Goal: Information Seeking & Learning: Learn about a topic

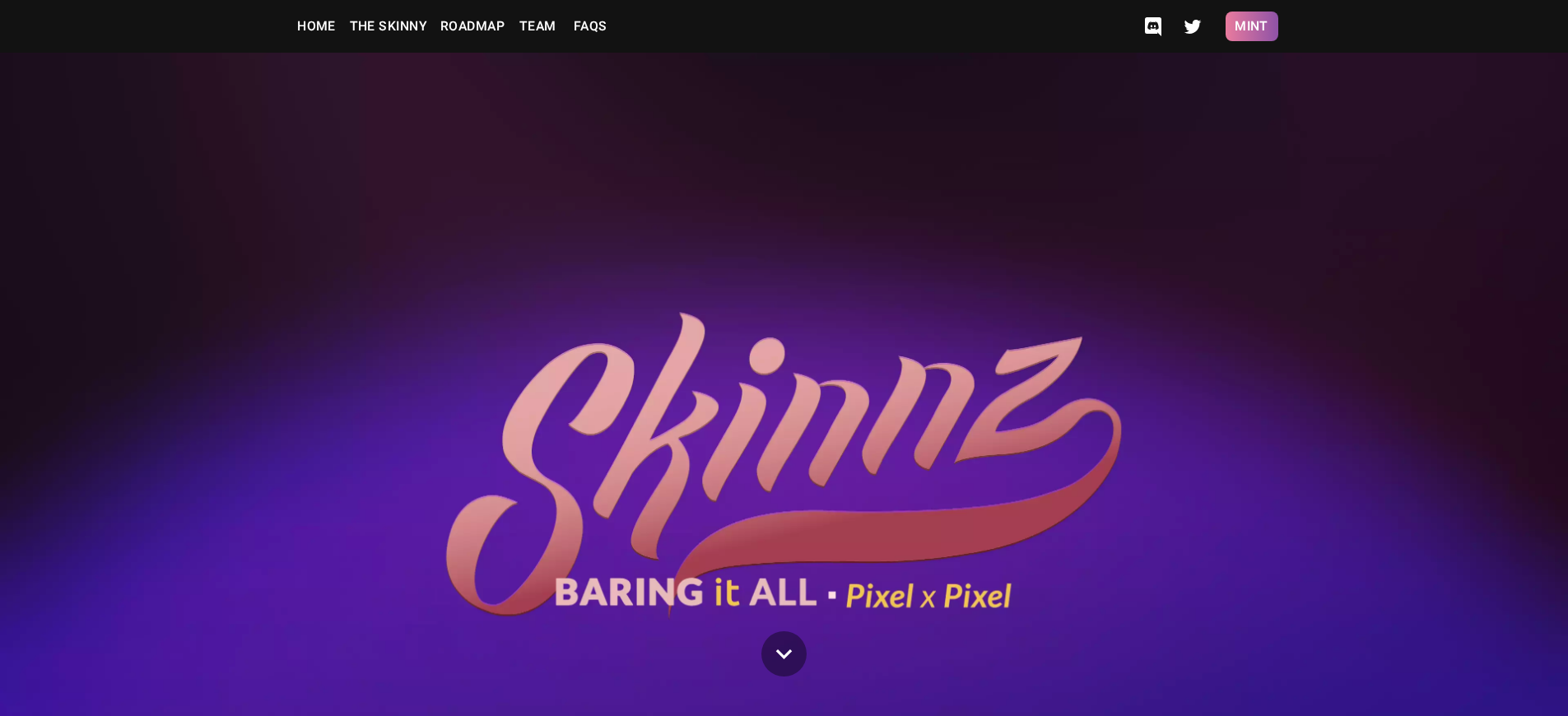
click at [1251, 26] on button "Mint" at bounding box center [1252, 26] width 52 height 30
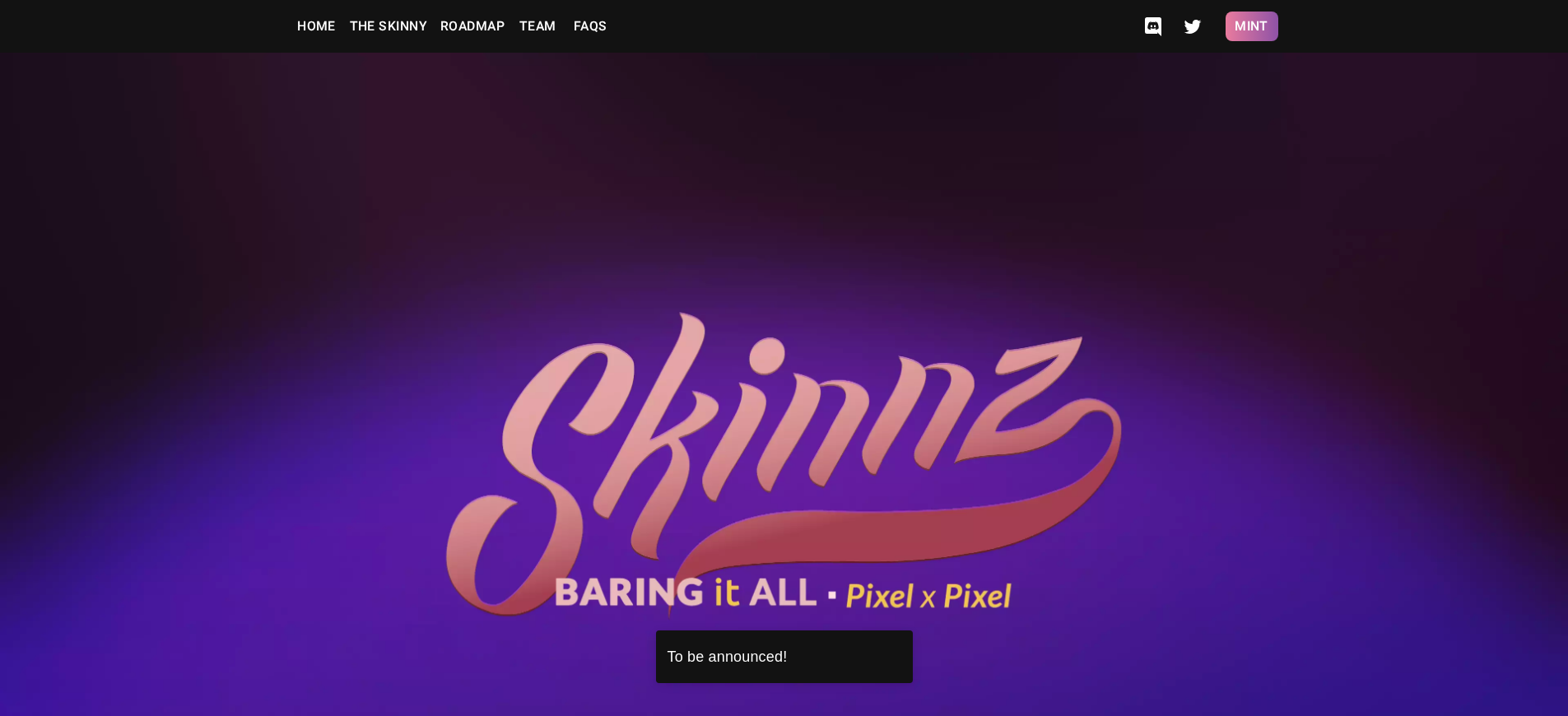
click at [1251, 26] on button "Mint" at bounding box center [1252, 26] width 52 height 30
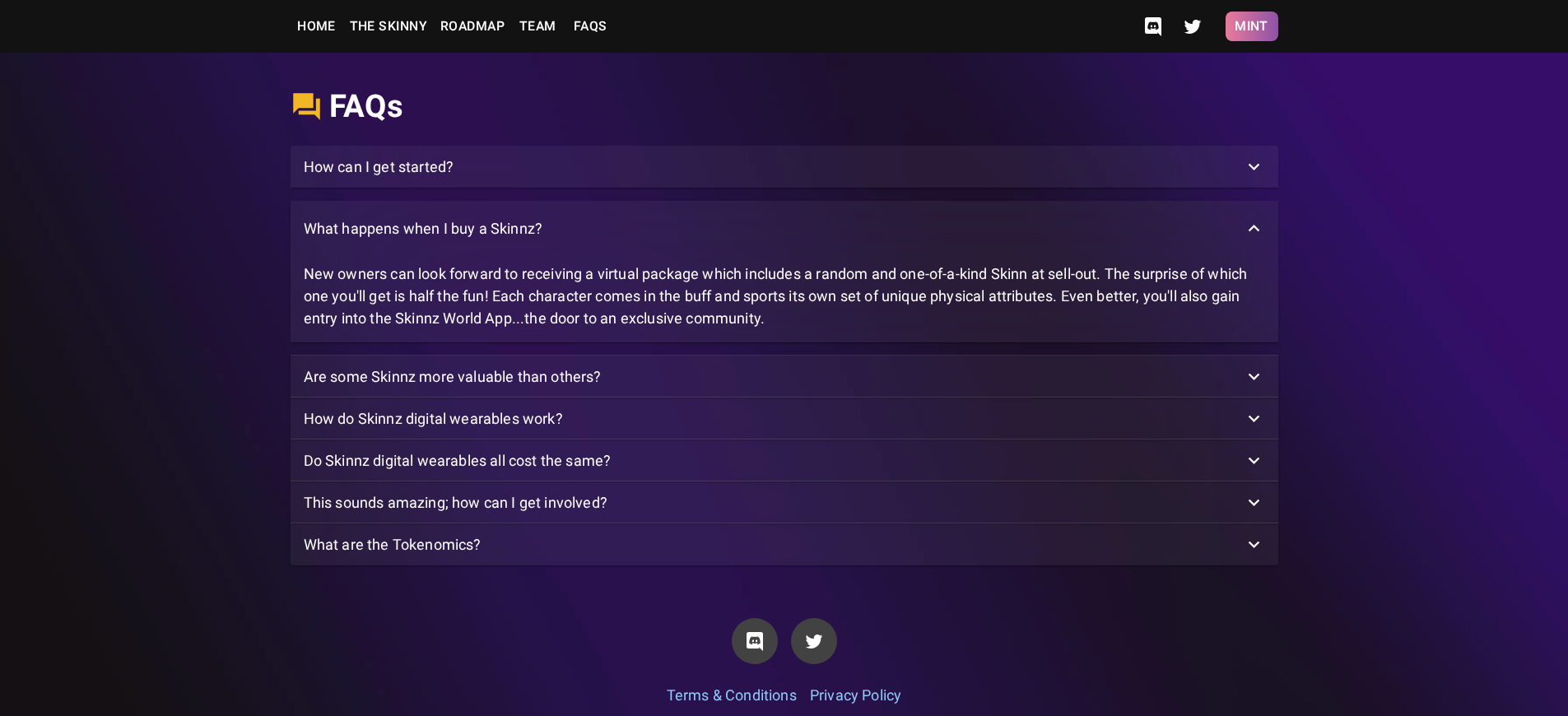
click at [1251, 26] on button "Mint" at bounding box center [1252, 26] width 52 height 30
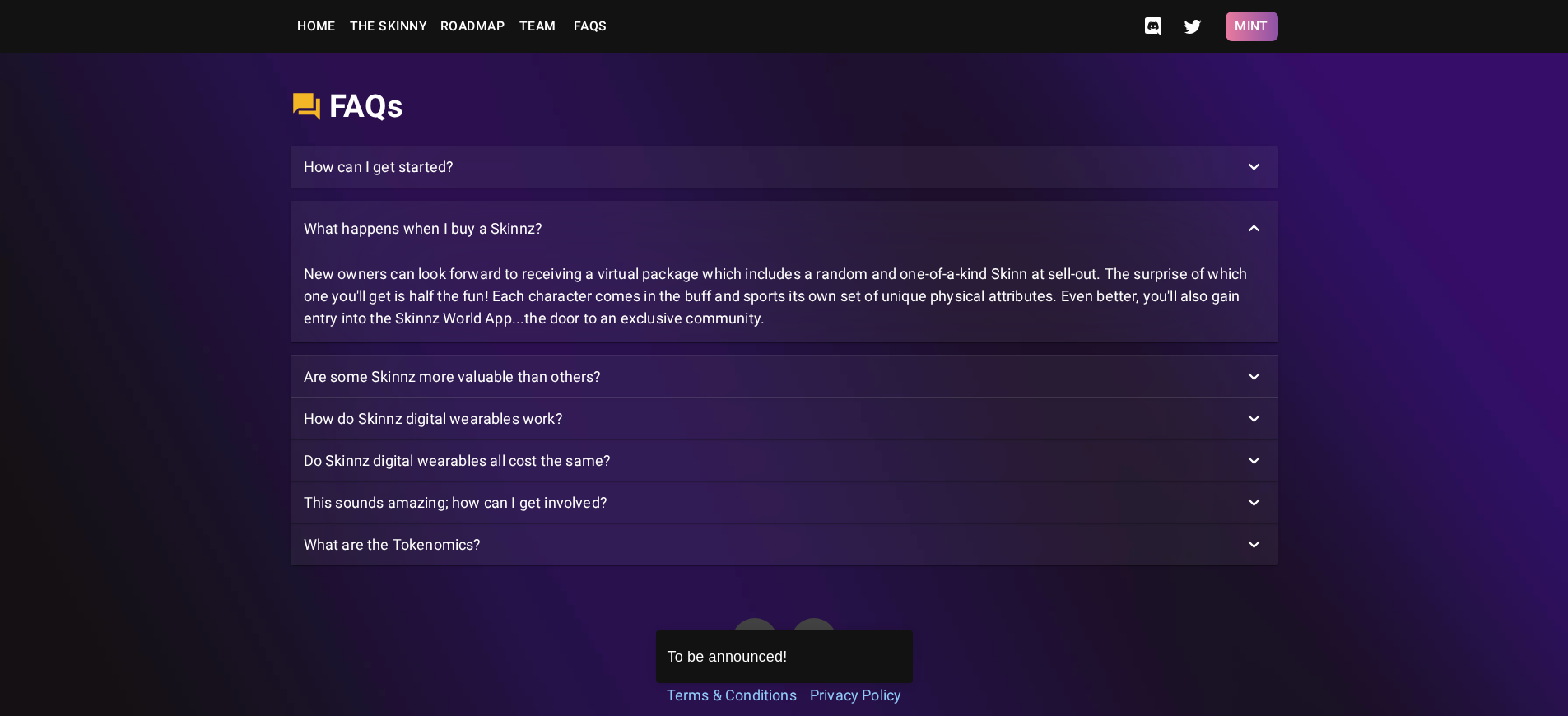
click at [1251, 26] on button "Mint" at bounding box center [1252, 26] width 52 height 30
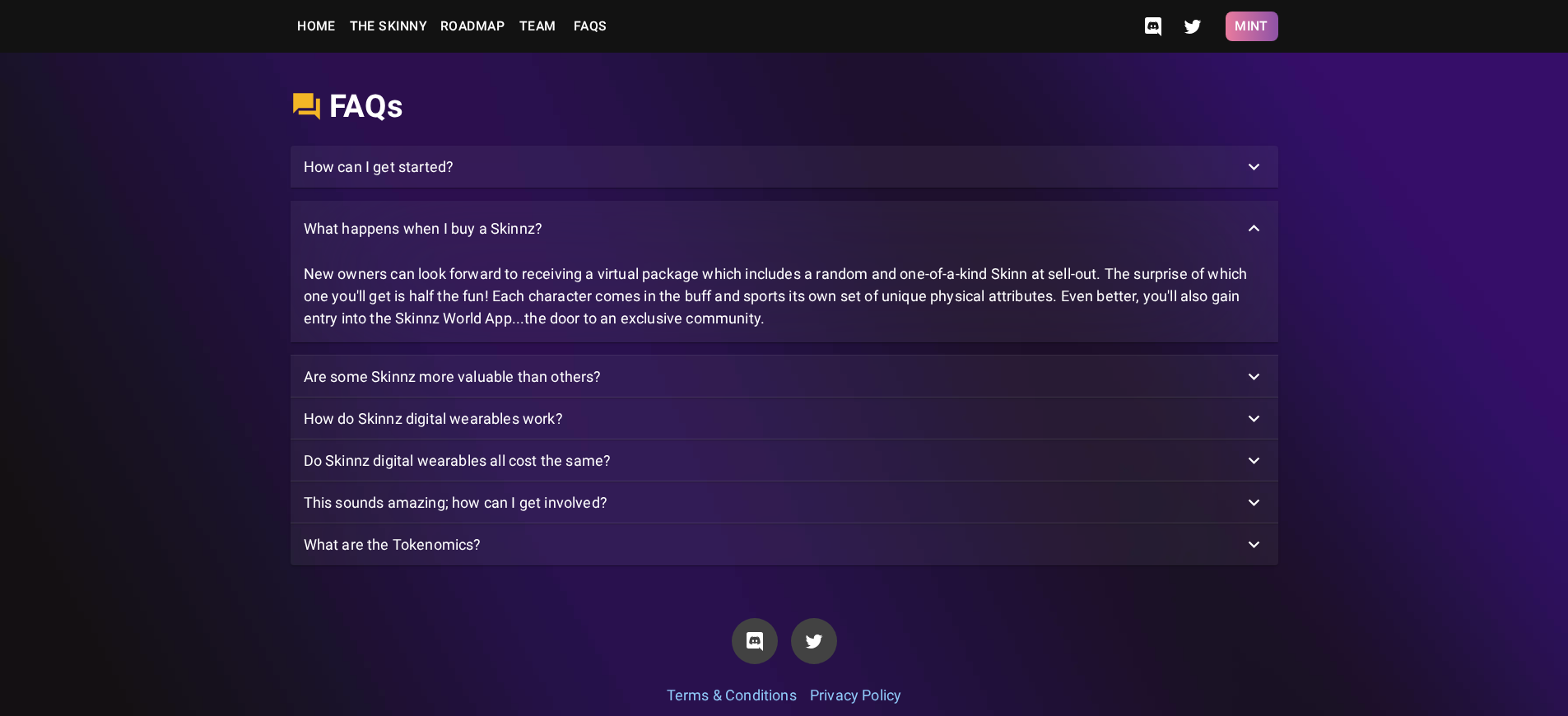
click at [1251, 26] on button "Mint" at bounding box center [1252, 26] width 52 height 30
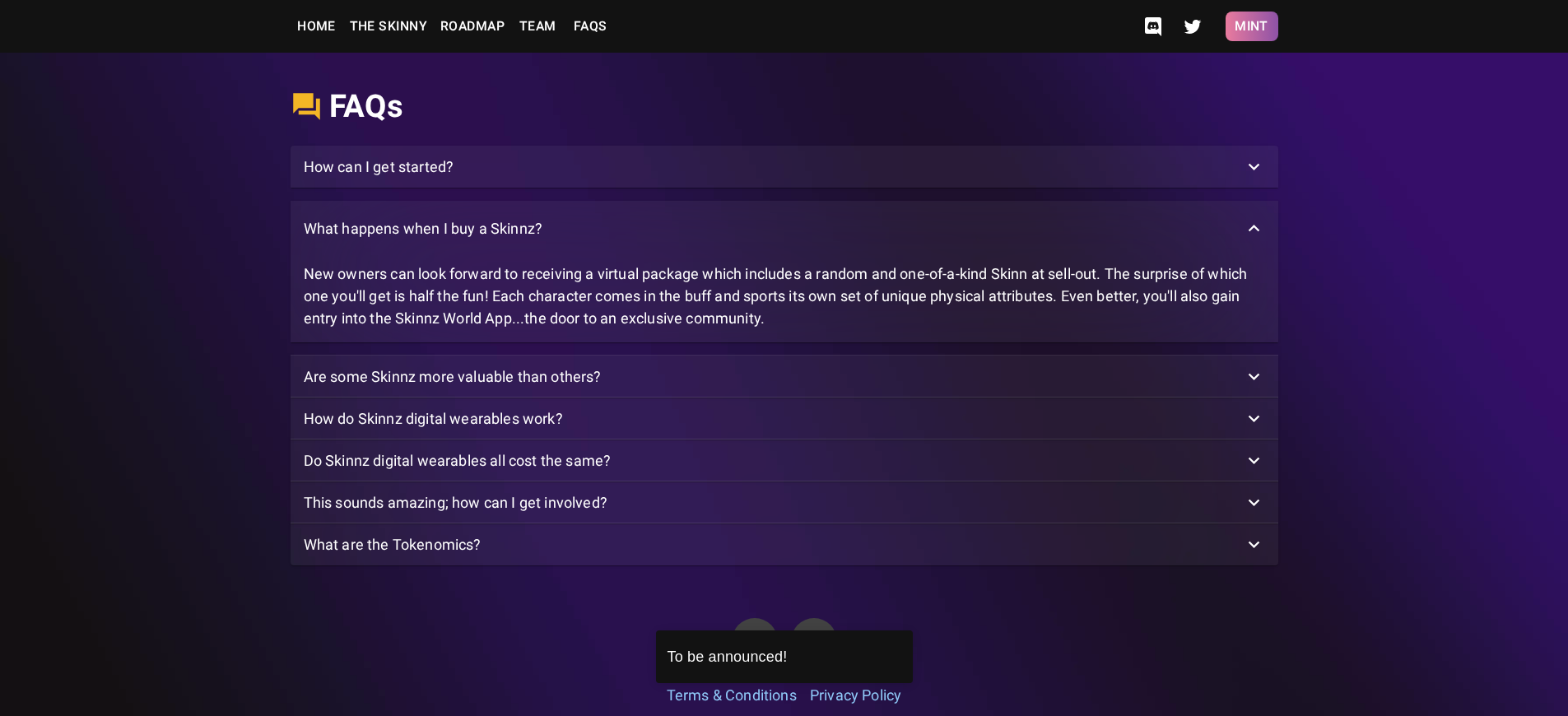
click at [1251, 26] on button "Mint" at bounding box center [1252, 26] width 52 height 30
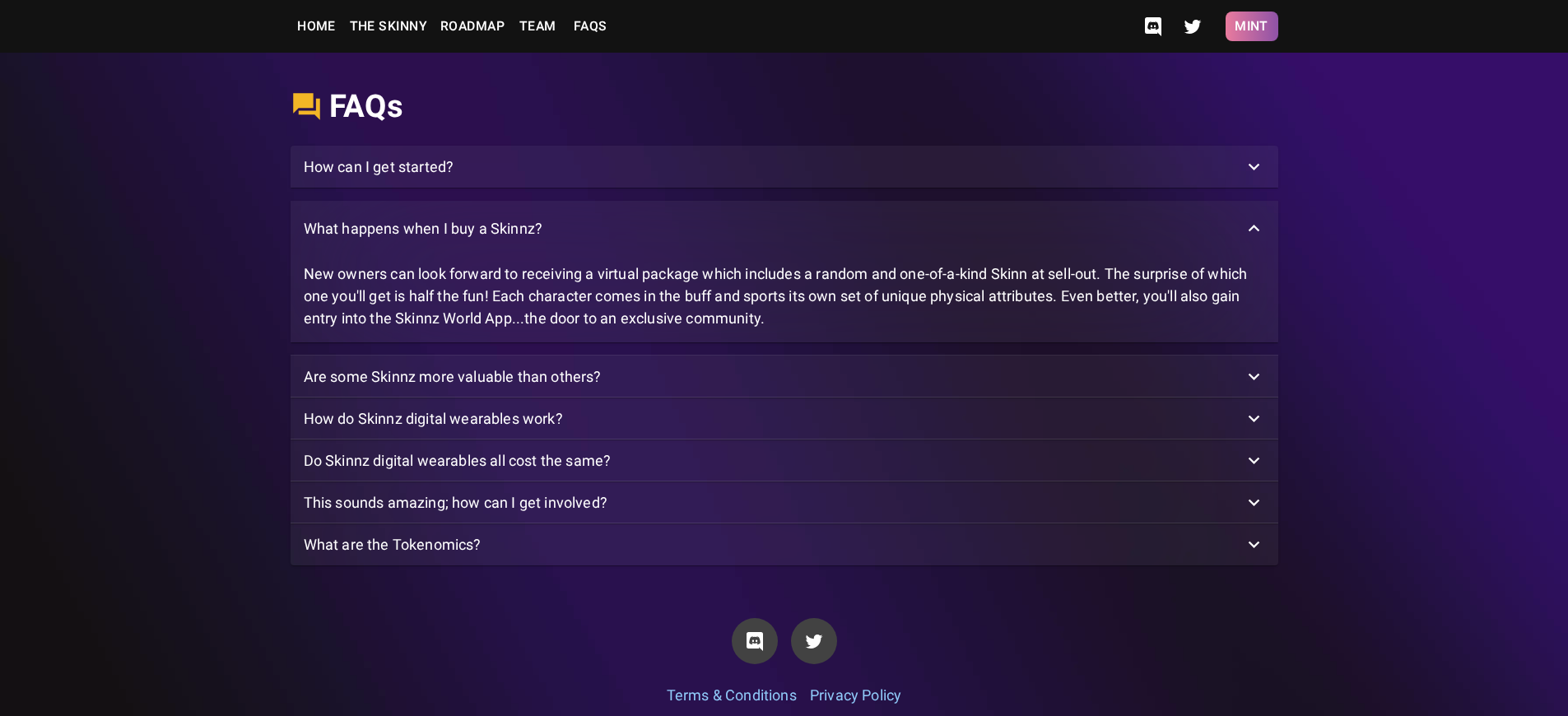
click at [1251, 26] on button "Mint" at bounding box center [1252, 26] width 52 height 30
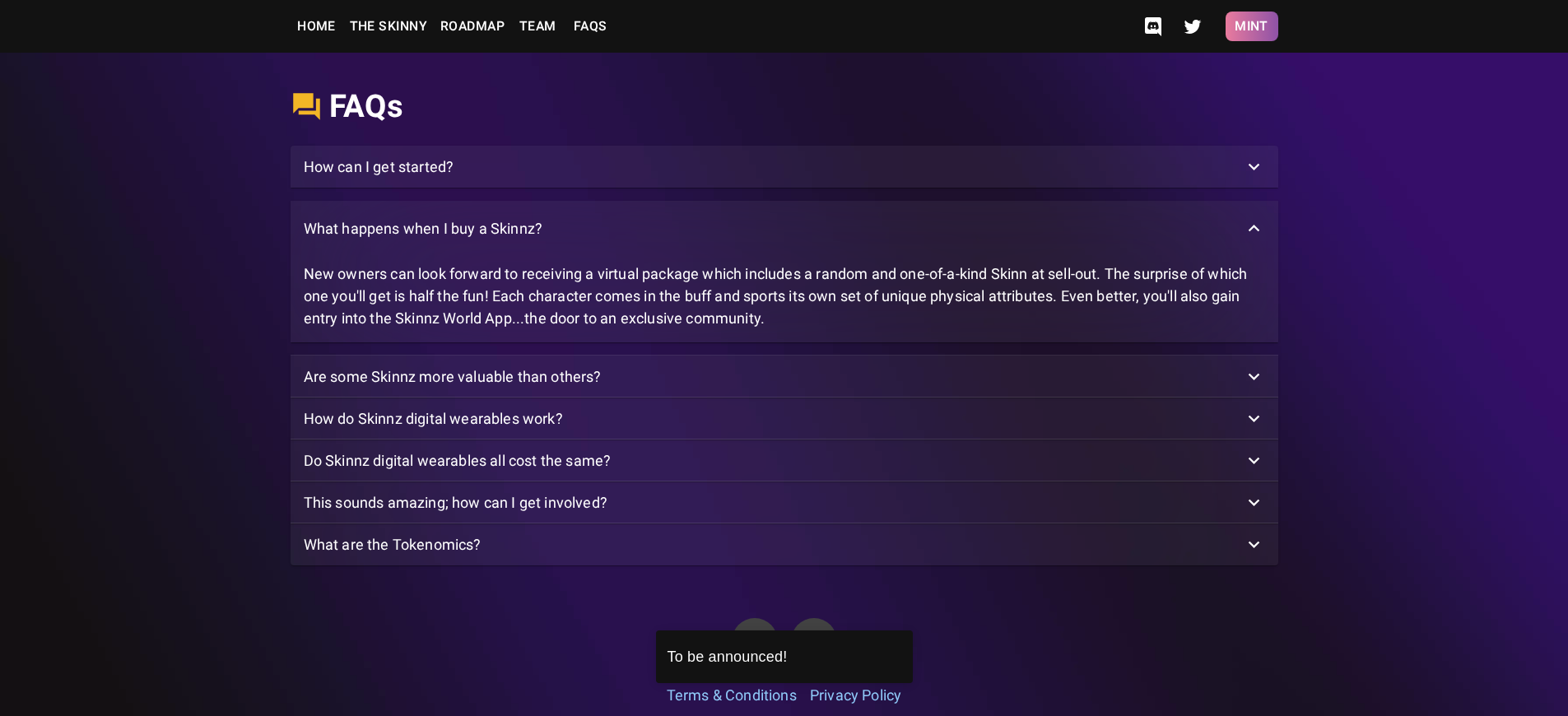
click at [1251, 26] on button "Mint" at bounding box center [1252, 26] width 52 height 30
click at [422, 240] on p "What happens when I buy a Skinnz?" at bounding box center [423, 229] width 239 height 22
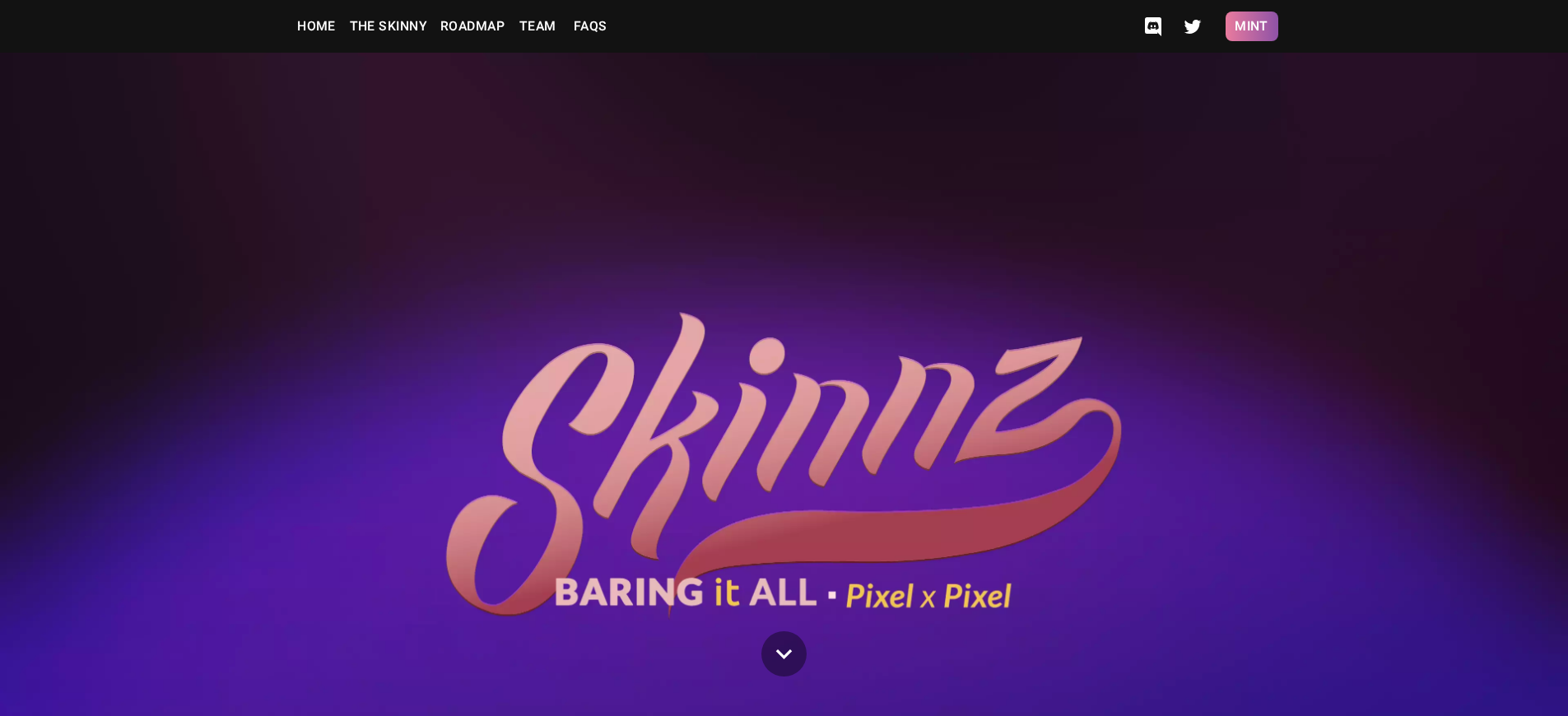
click at [1251, 26] on button "Mint" at bounding box center [1252, 26] width 52 height 30
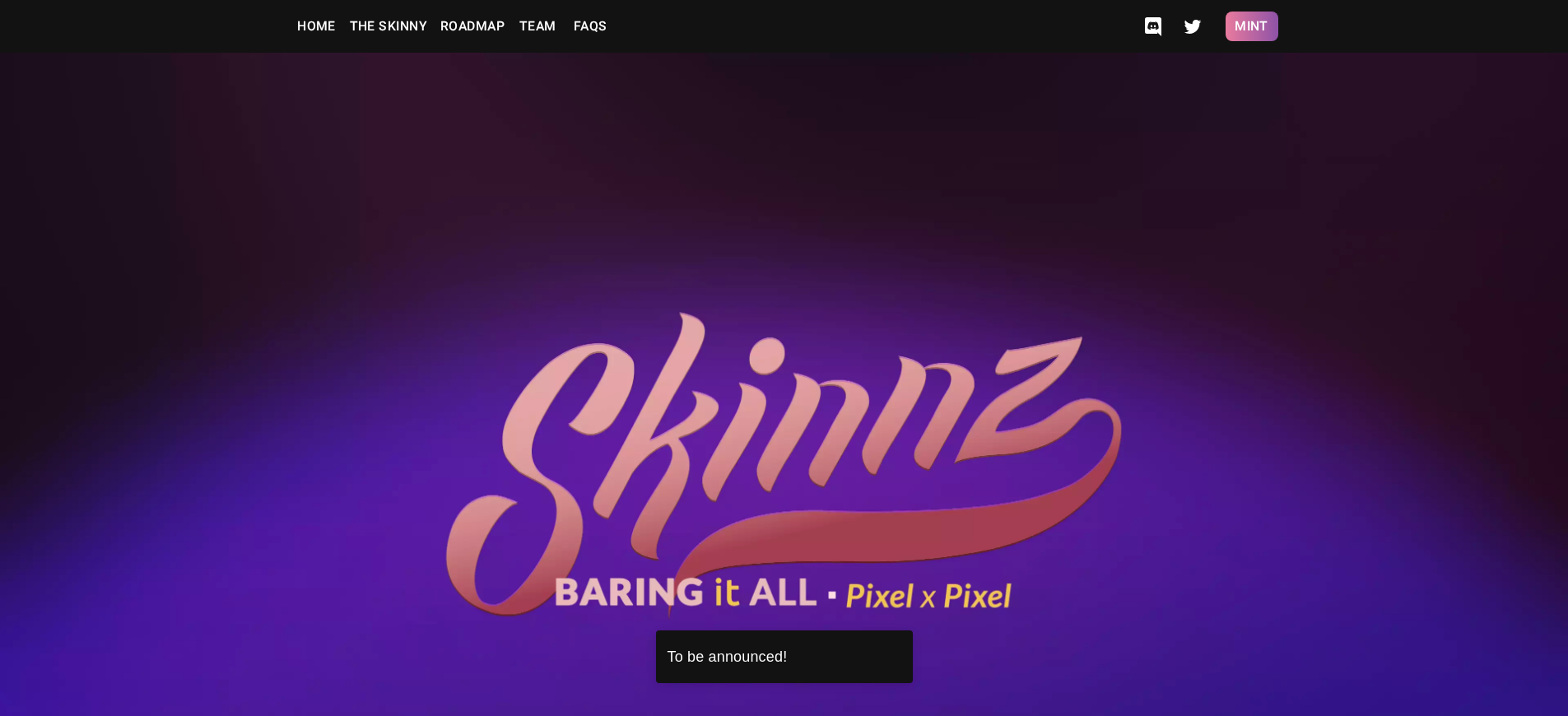
click at [1251, 26] on button "Mint" at bounding box center [1252, 26] width 52 height 30
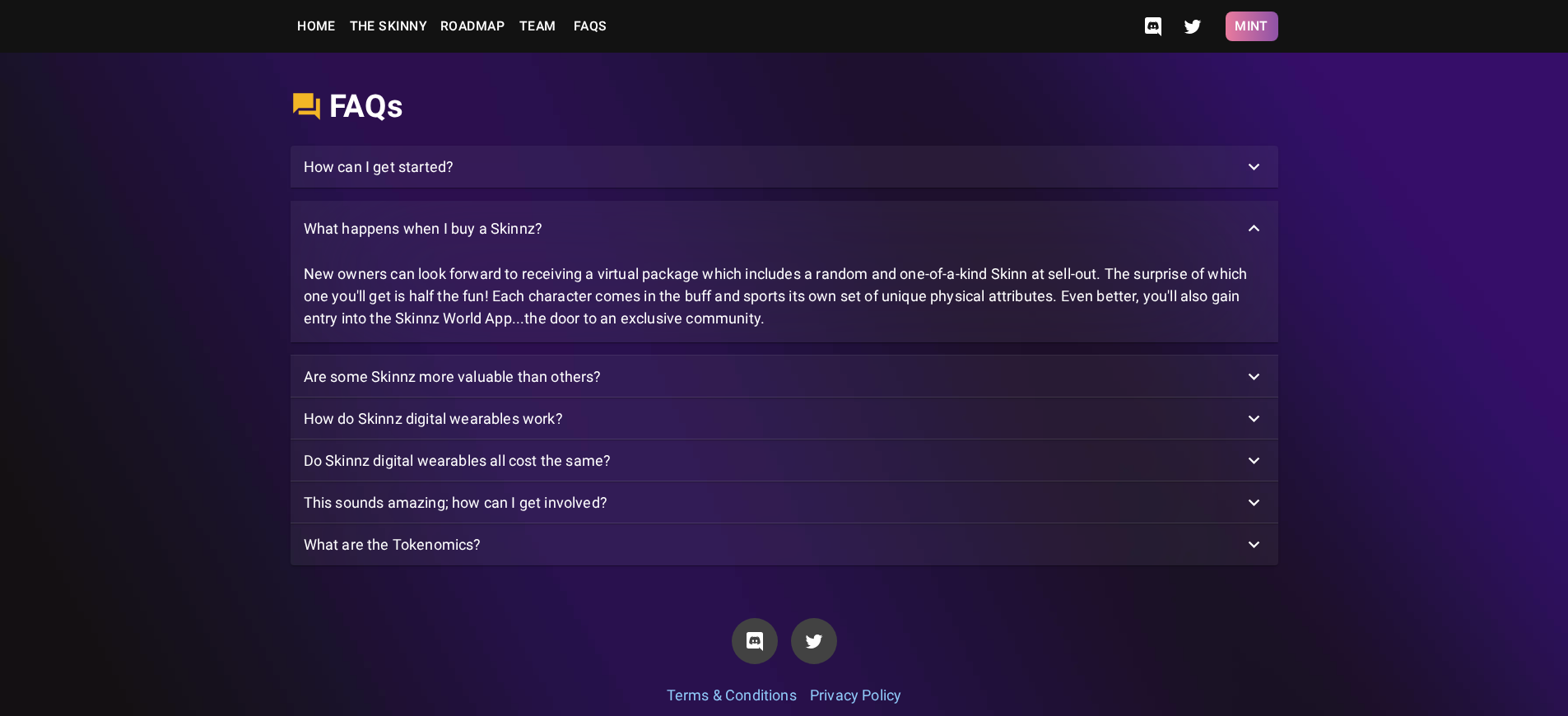
click at [1251, 26] on button "Mint" at bounding box center [1252, 26] width 52 height 30
click at [422, 240] on p "What happens when I buy a Skinnz?" at bounding box center [423, 229] width 239 height 22
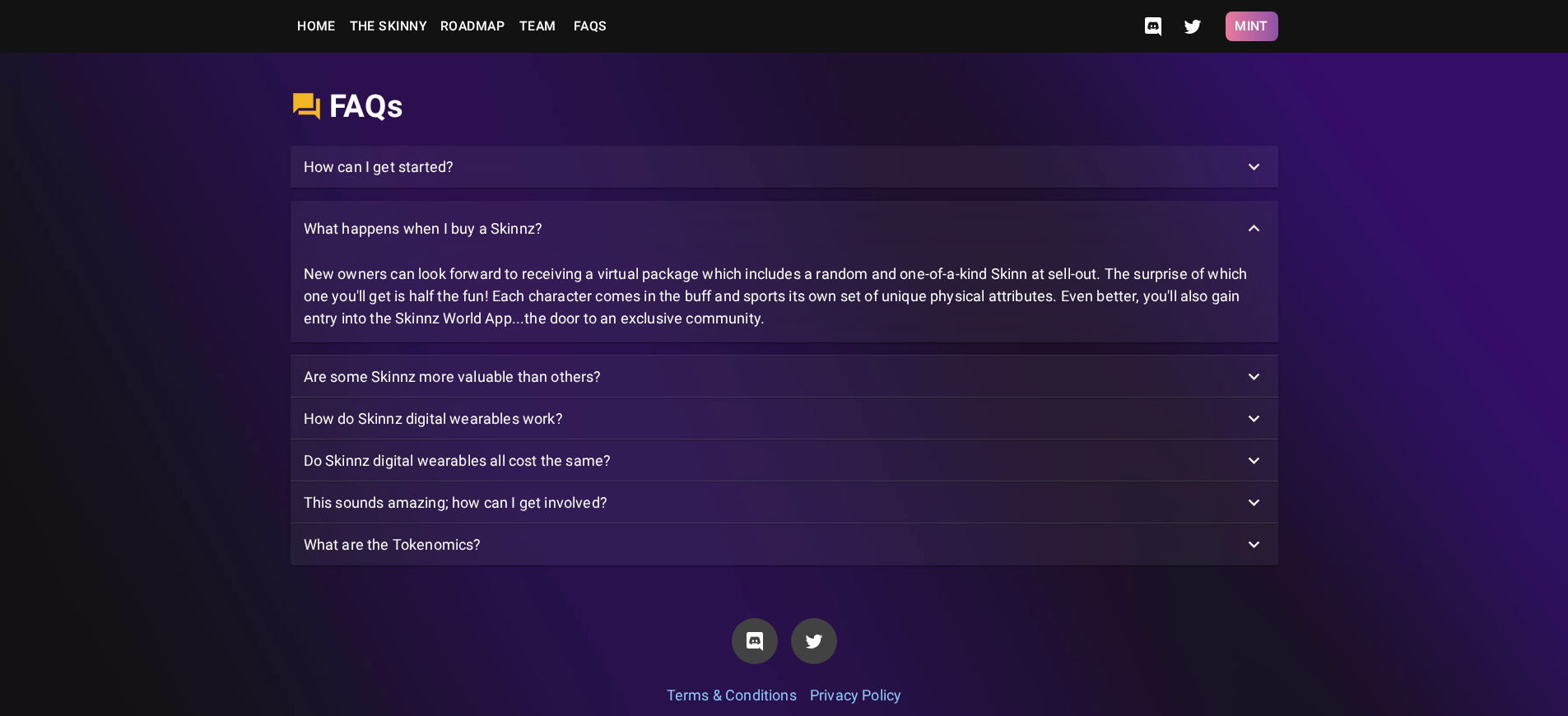
click at [1251, 26] on button "Mint" at bounding box center [1252, 26] width 52 height 30
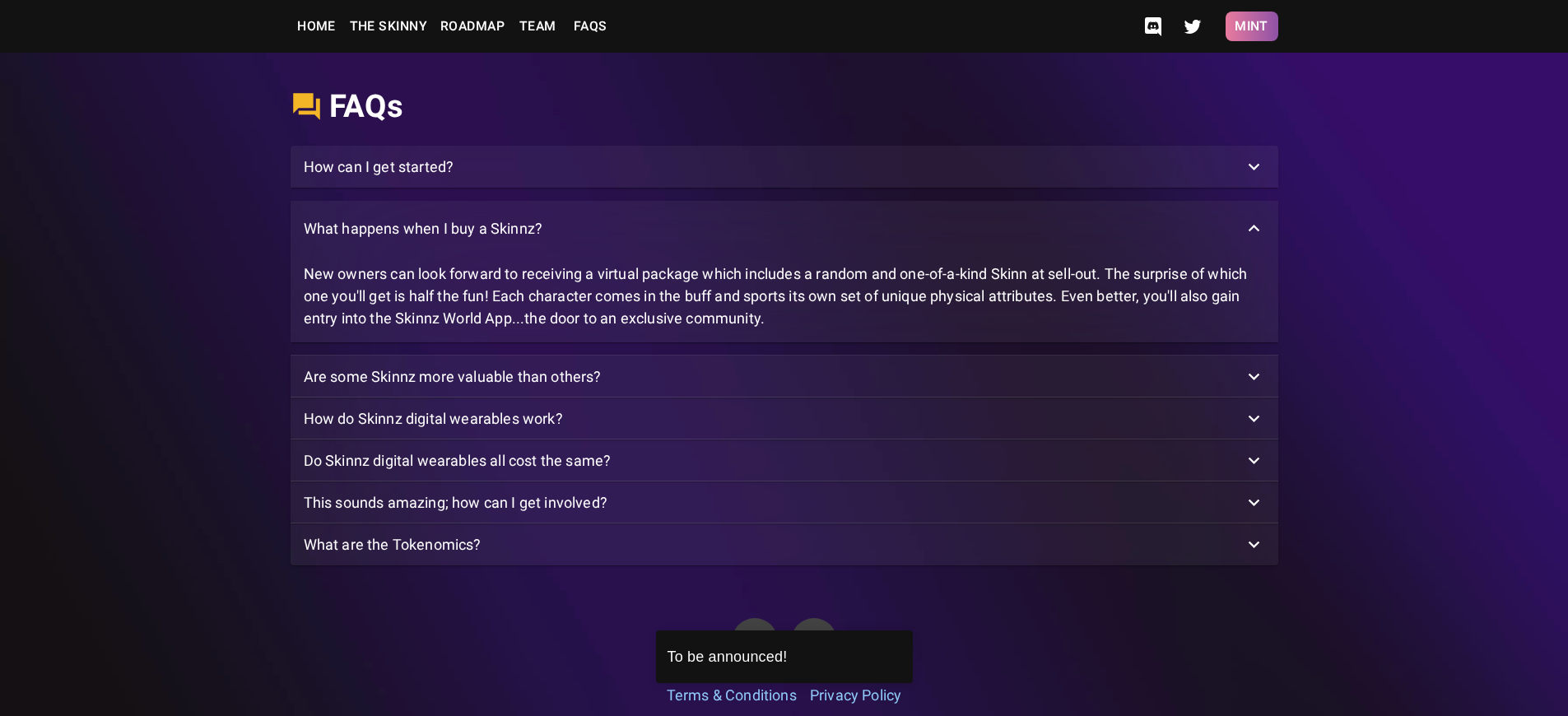
click at [1251, 26] on button "Mint" at bounding box center [1252, 26] width 52 height 30
click at [422, 240] on p "What happens when I buy a Skinnz?" at bounding box center [423, 229] width 239 height 22
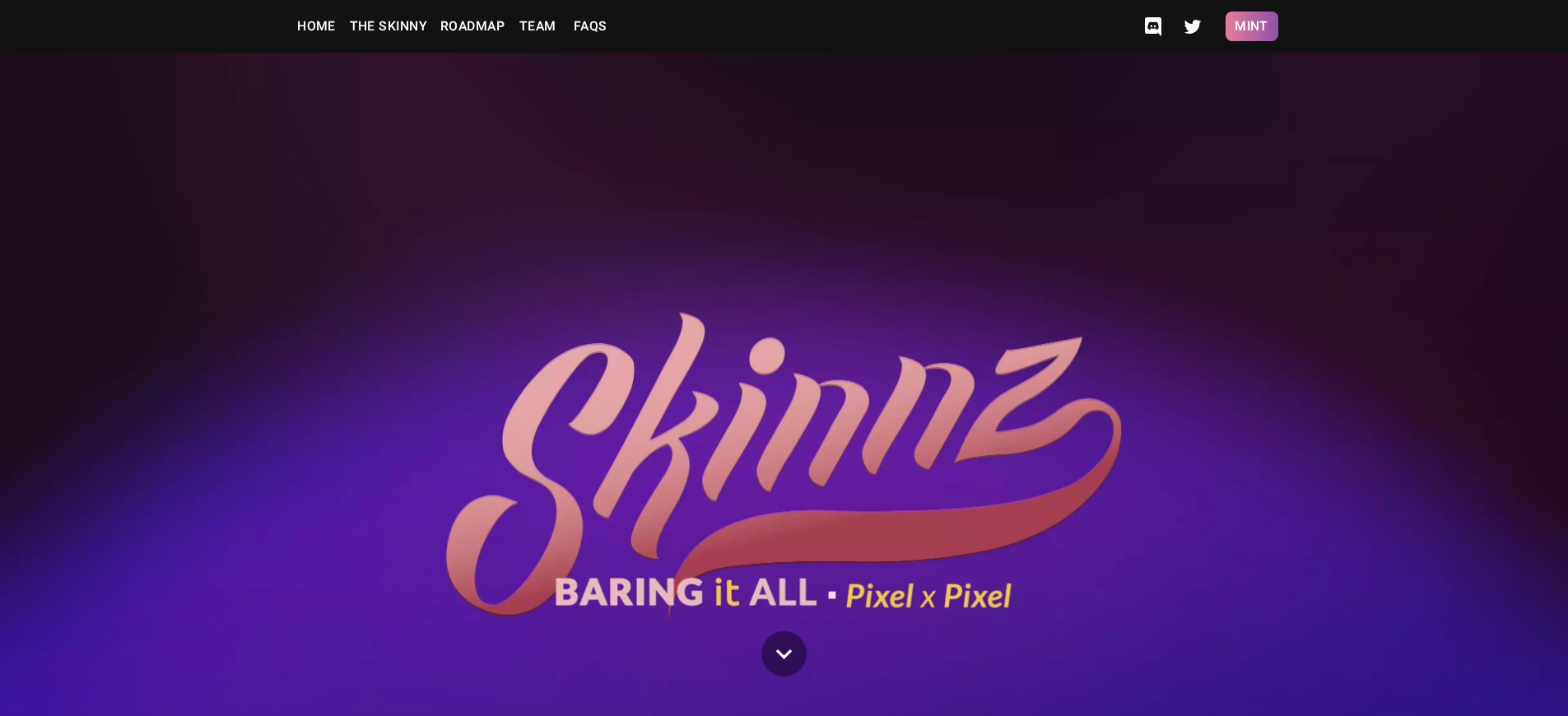
click at [1251, 26] on button "Mint" at bounding box center [1252, 26] width 52 height 30
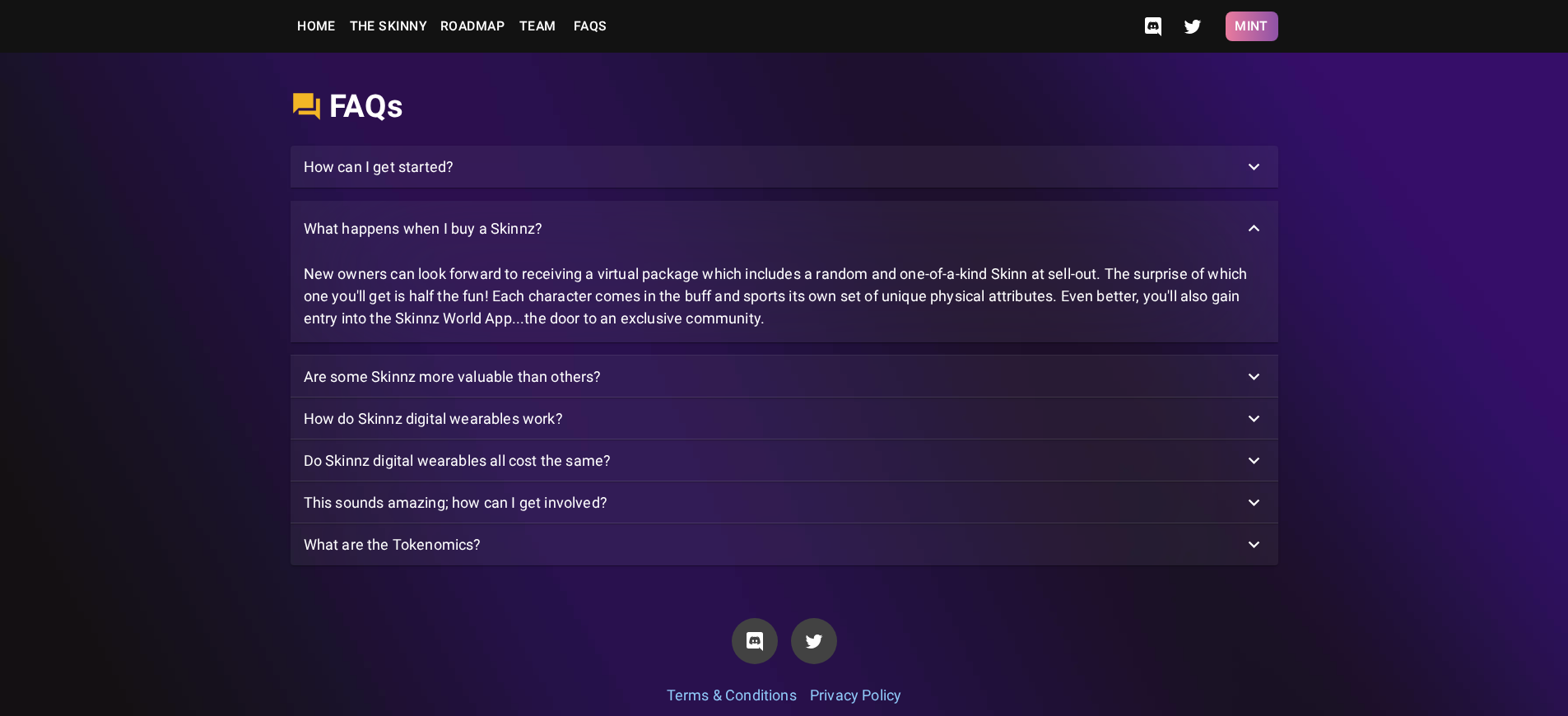
click at [1251, 26] on button "Mint" at bounding box center [1252, 26] width 52 height 30
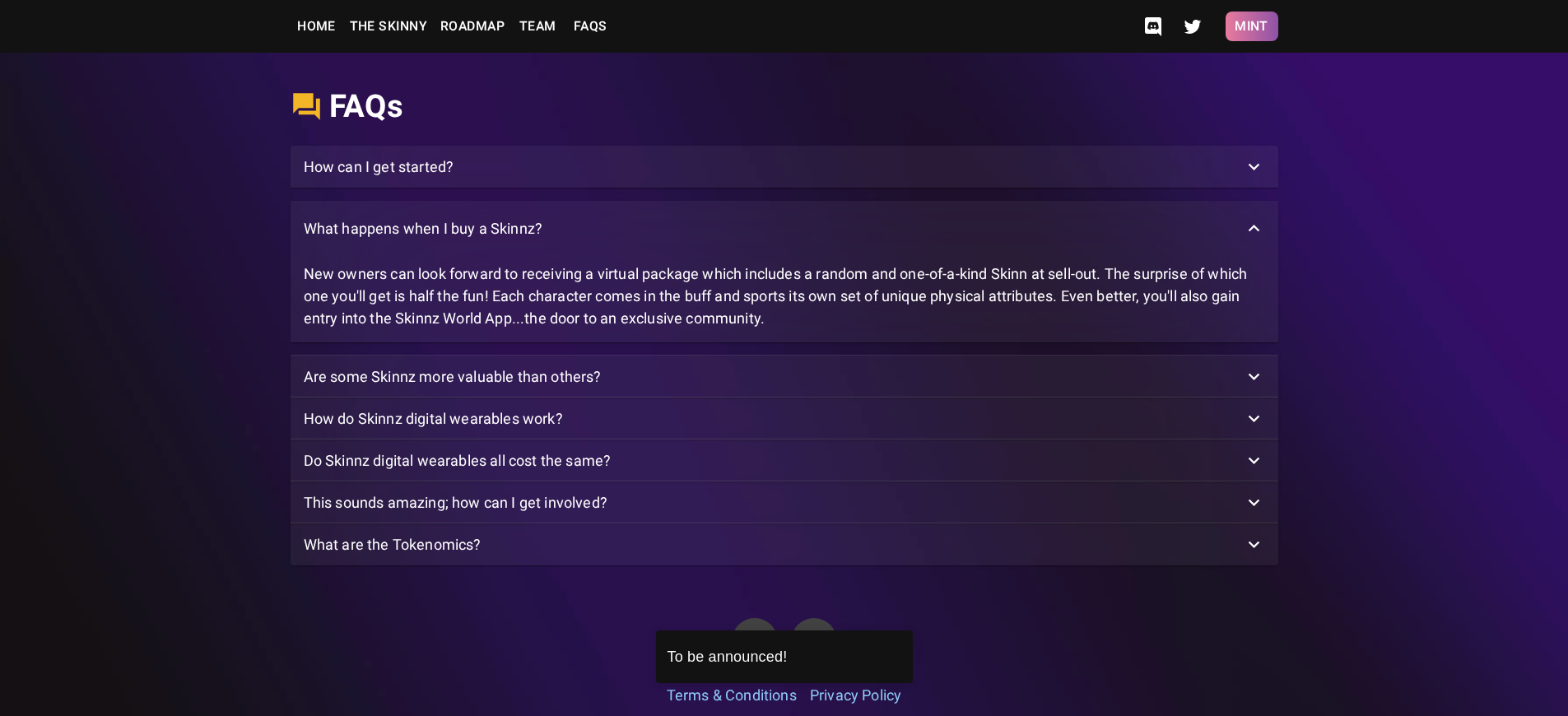
click at [1251, 26] on button "Mint" at bounding box center [1252, 26] width 52 height 30
click at [379, 178] on p "How can I get started?" at bounding box center [379, 167] width 151 height 22
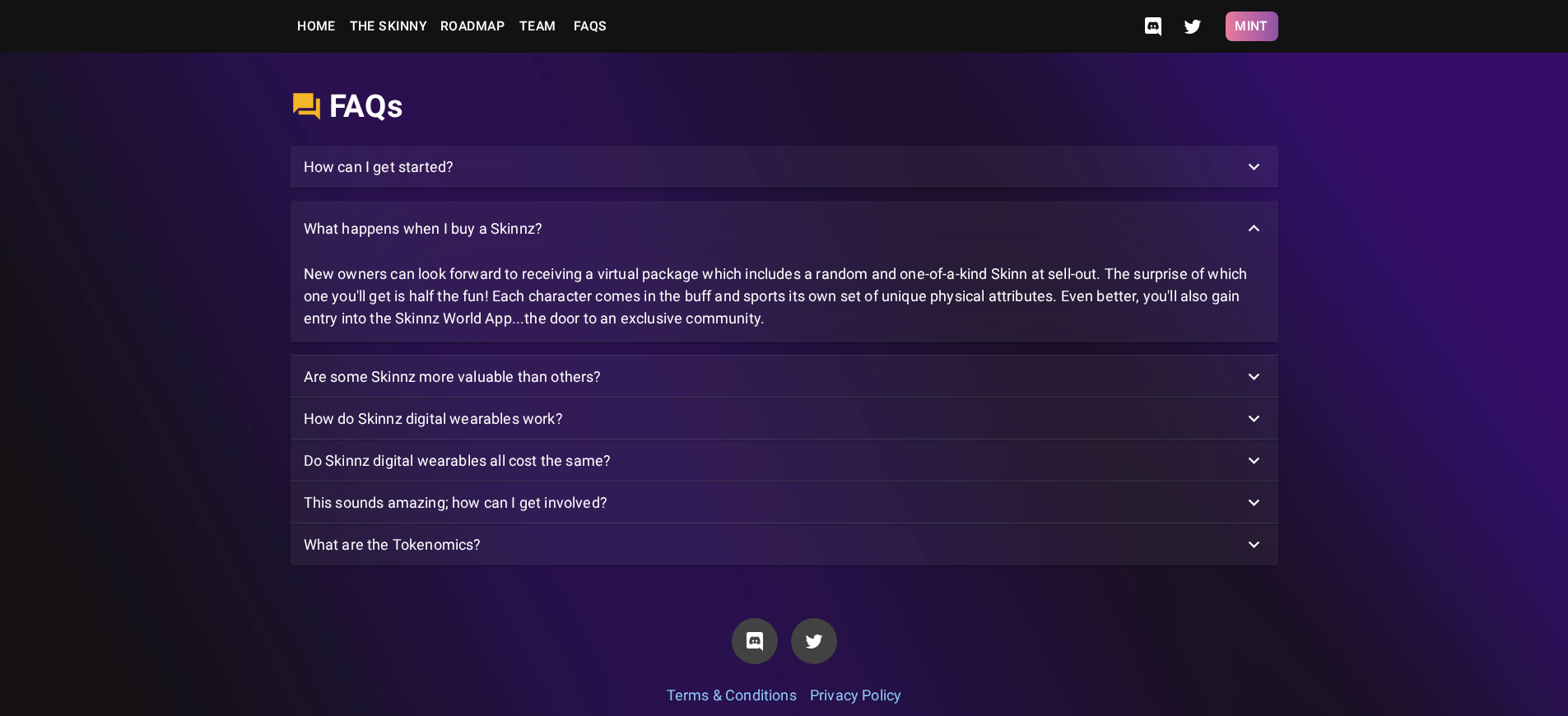
click at [1251, 26] on button "Mint" at bounding box center [1252, 26] width 52 height 30
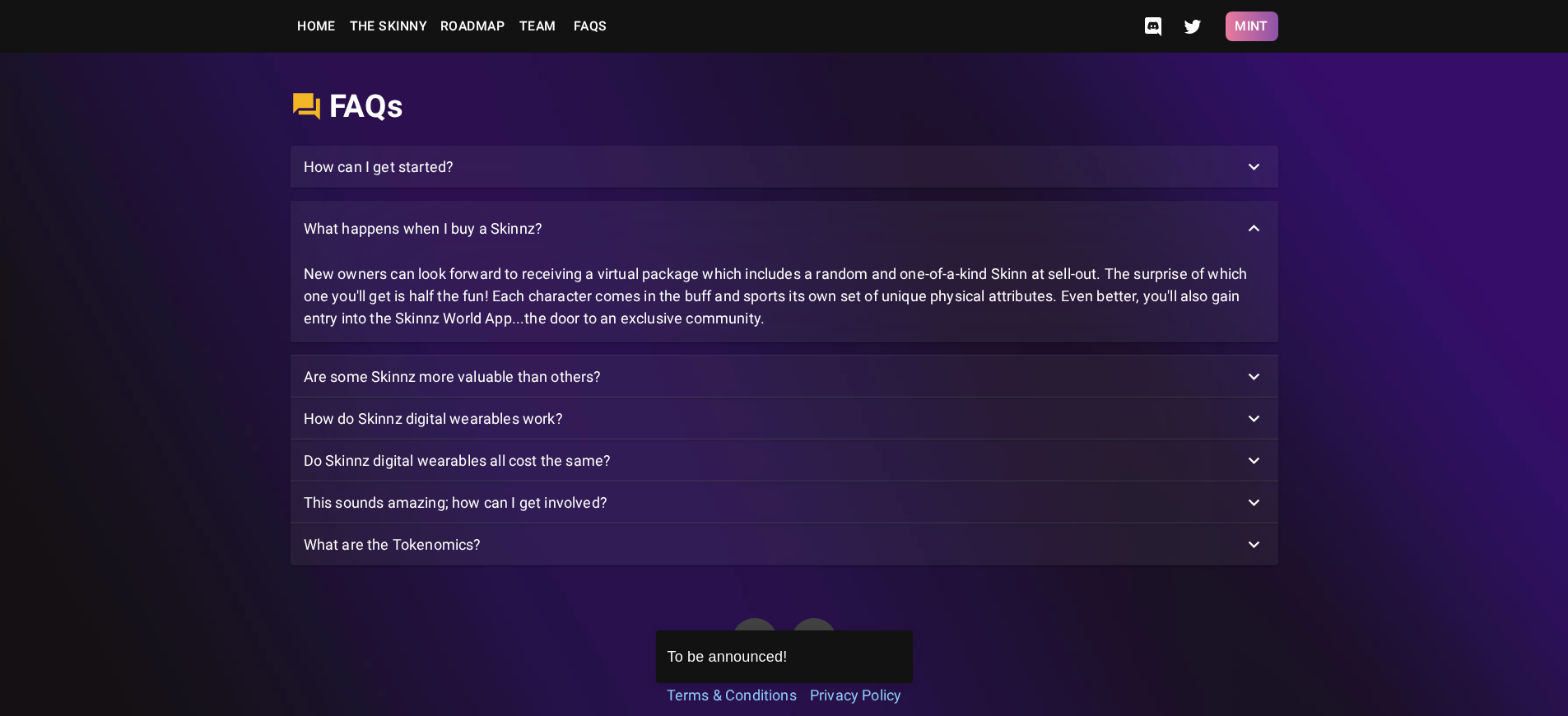
click at [1251, 26] on button "Mint" at bounding box center [1252, 26] width 52 height 30
click at [422, 240] on p "What happens when I buy a Skinnz?" at bounding box center [423, 229] width 239 height 22
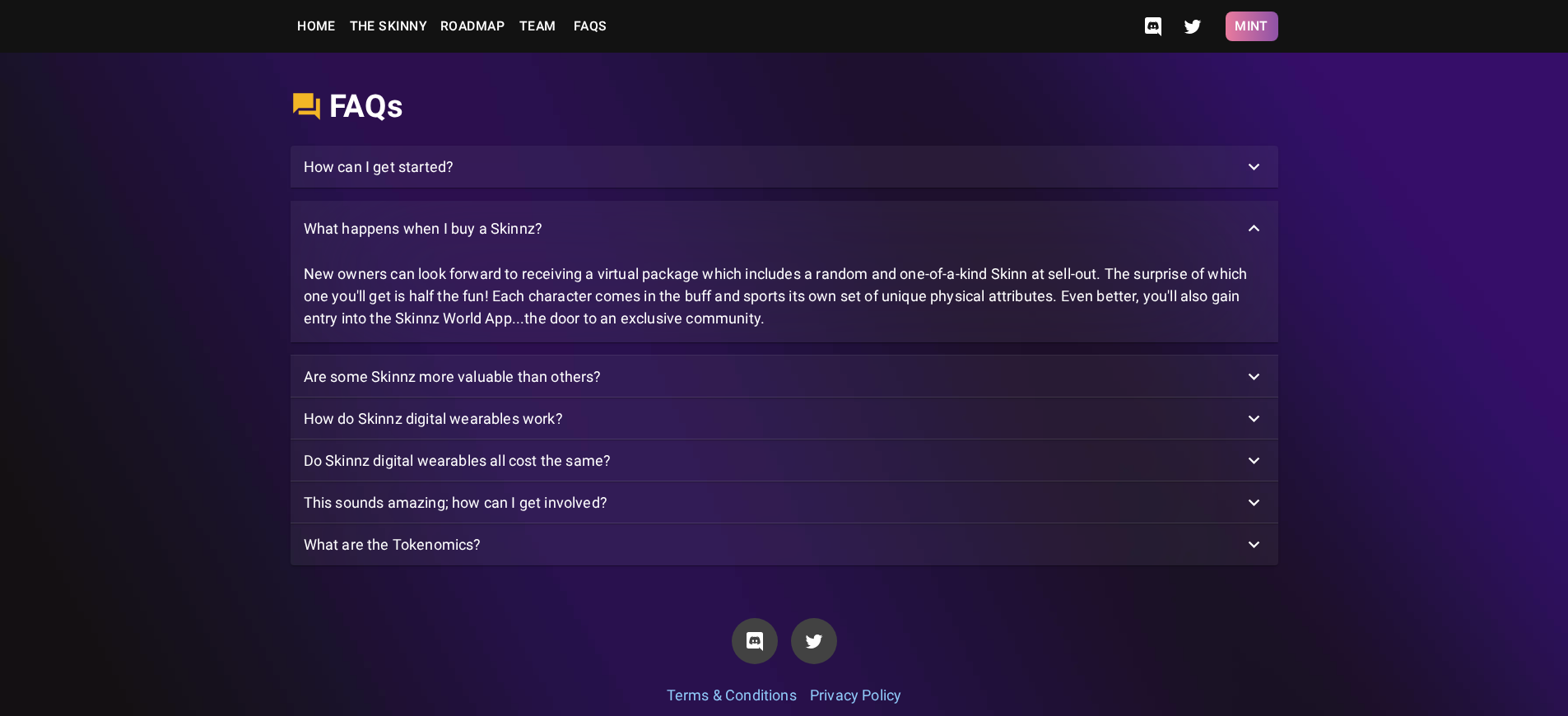
click at [1251, 26] on button "Mint" at bounding box center [1252, 26] width 52 height 30
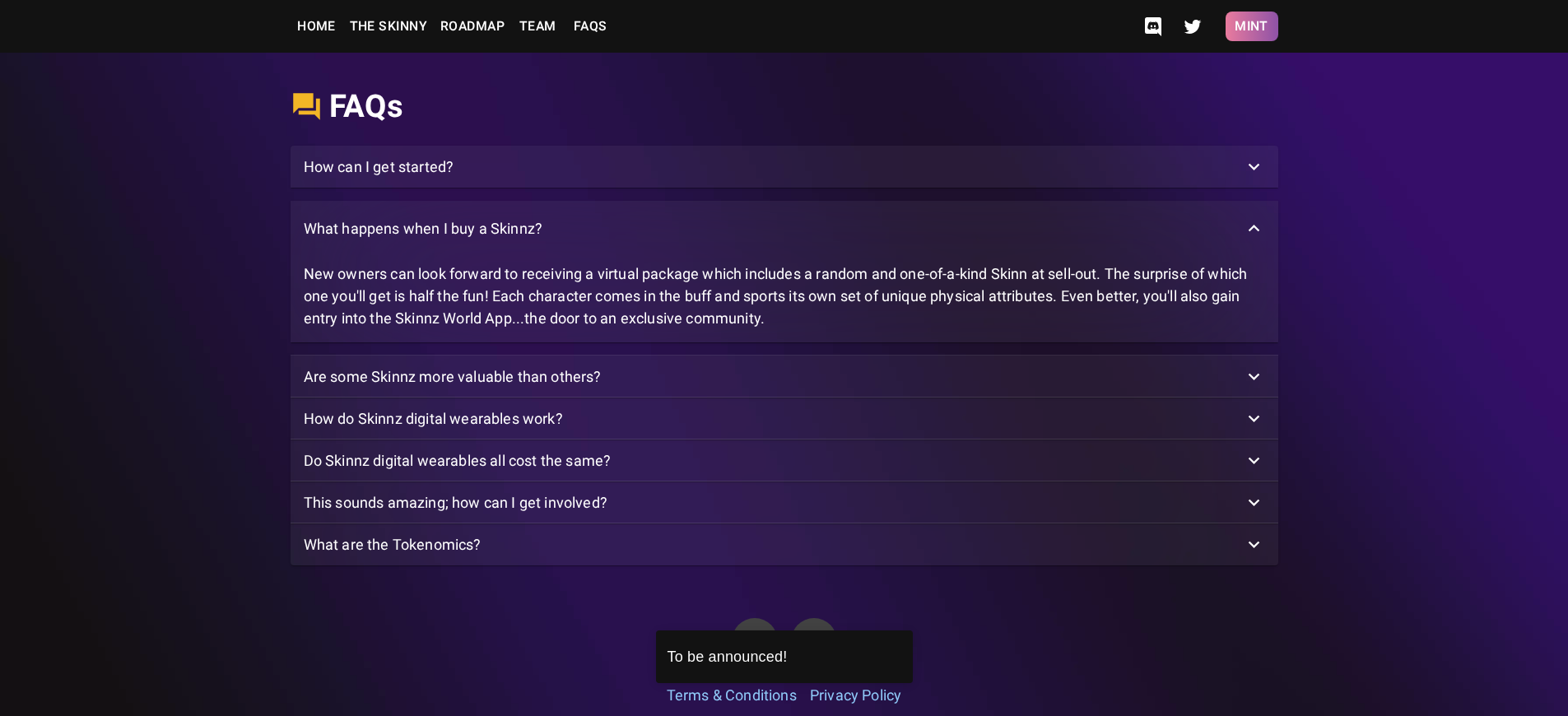
click at [1251, 26] on button "Mint" at bounding box center [1252, 26] width 52 height 30
click at [392, 556] on p "What are the Tokenomics?" at bounding box center [392, 545] width 178 height 22
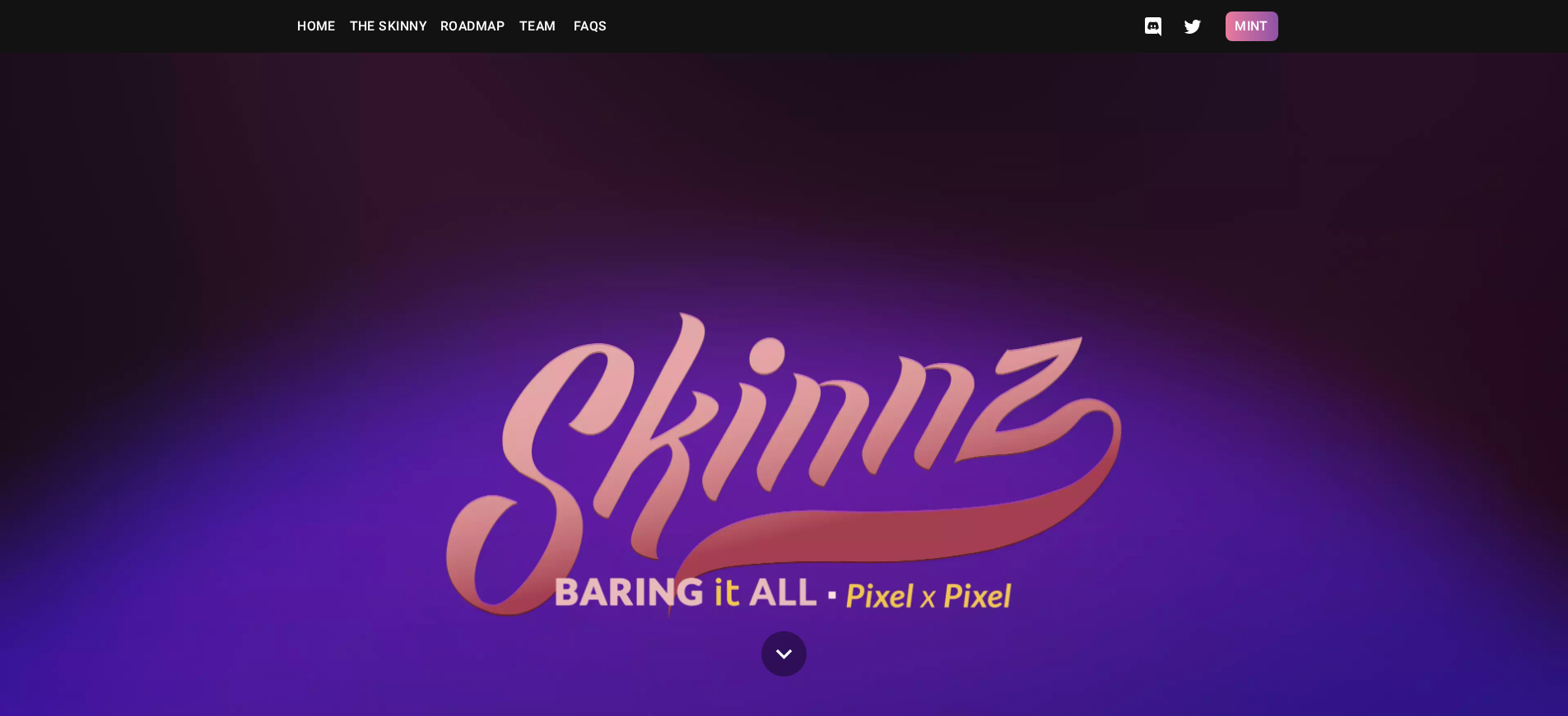
click at [1251, 26] on button "Mint" at bounding box center [1252, 26] width 52 height 30
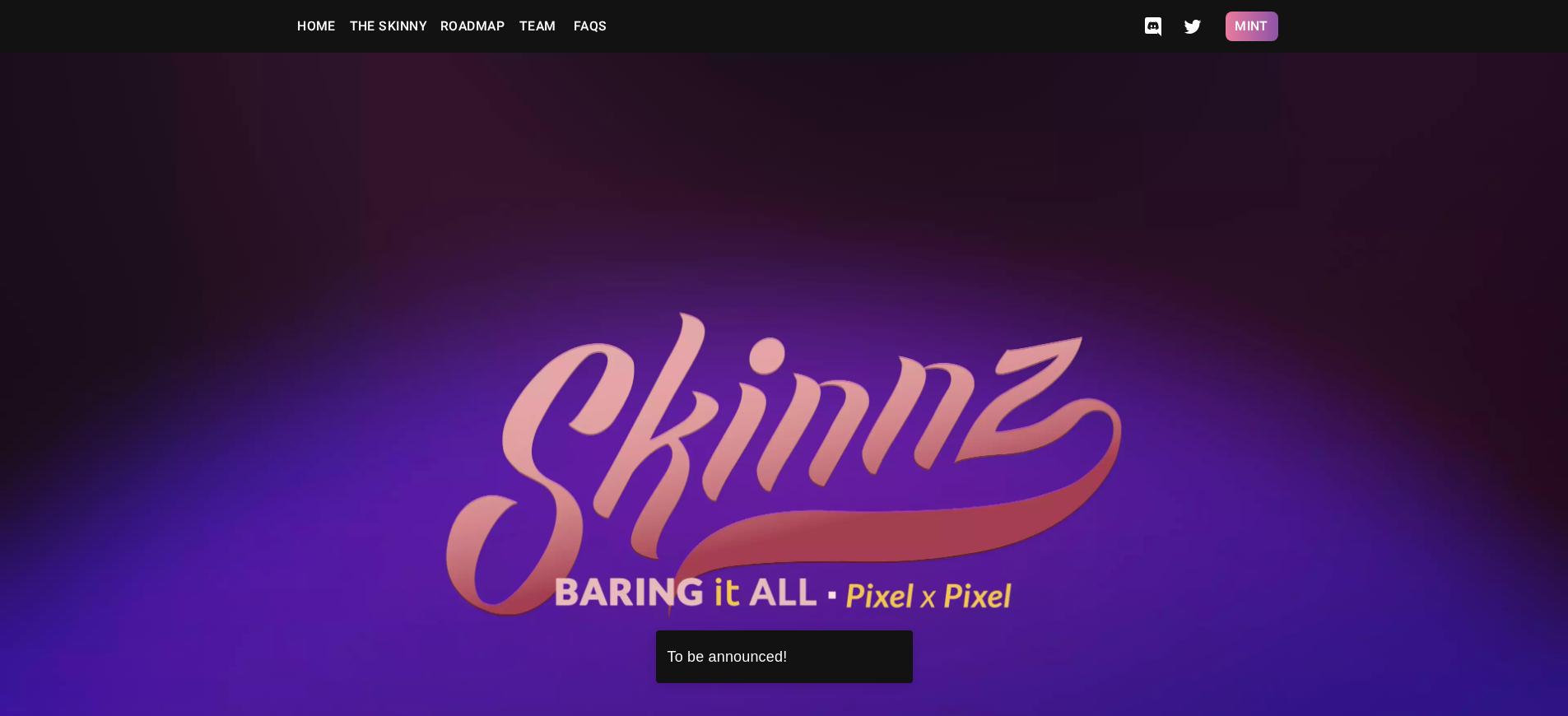
click at [1251, 26] on button "Mint" at bounding box center [1252, 26] width 52 height 30
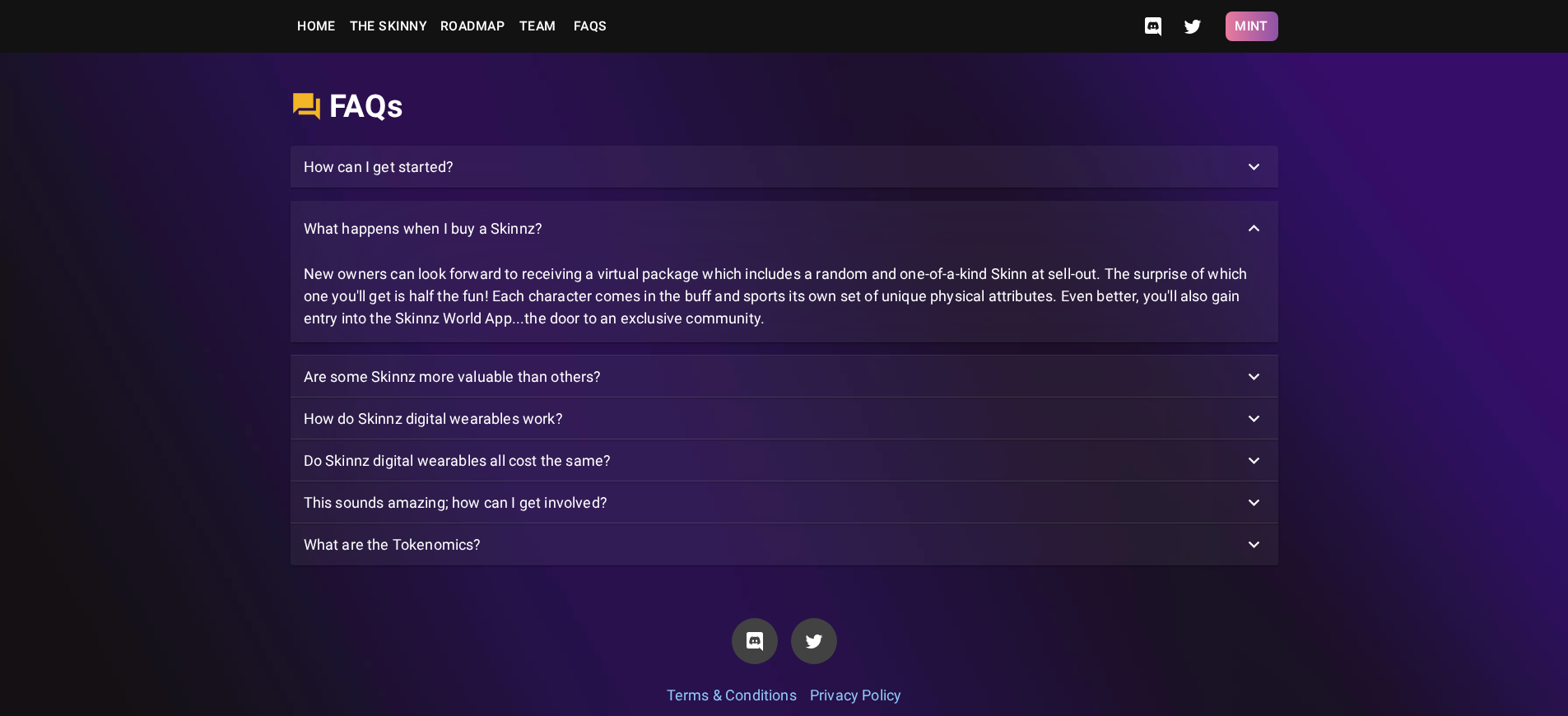
click at [1251, 26] on button "Mint" at bounding box center [1252, 26] width 52 height 30
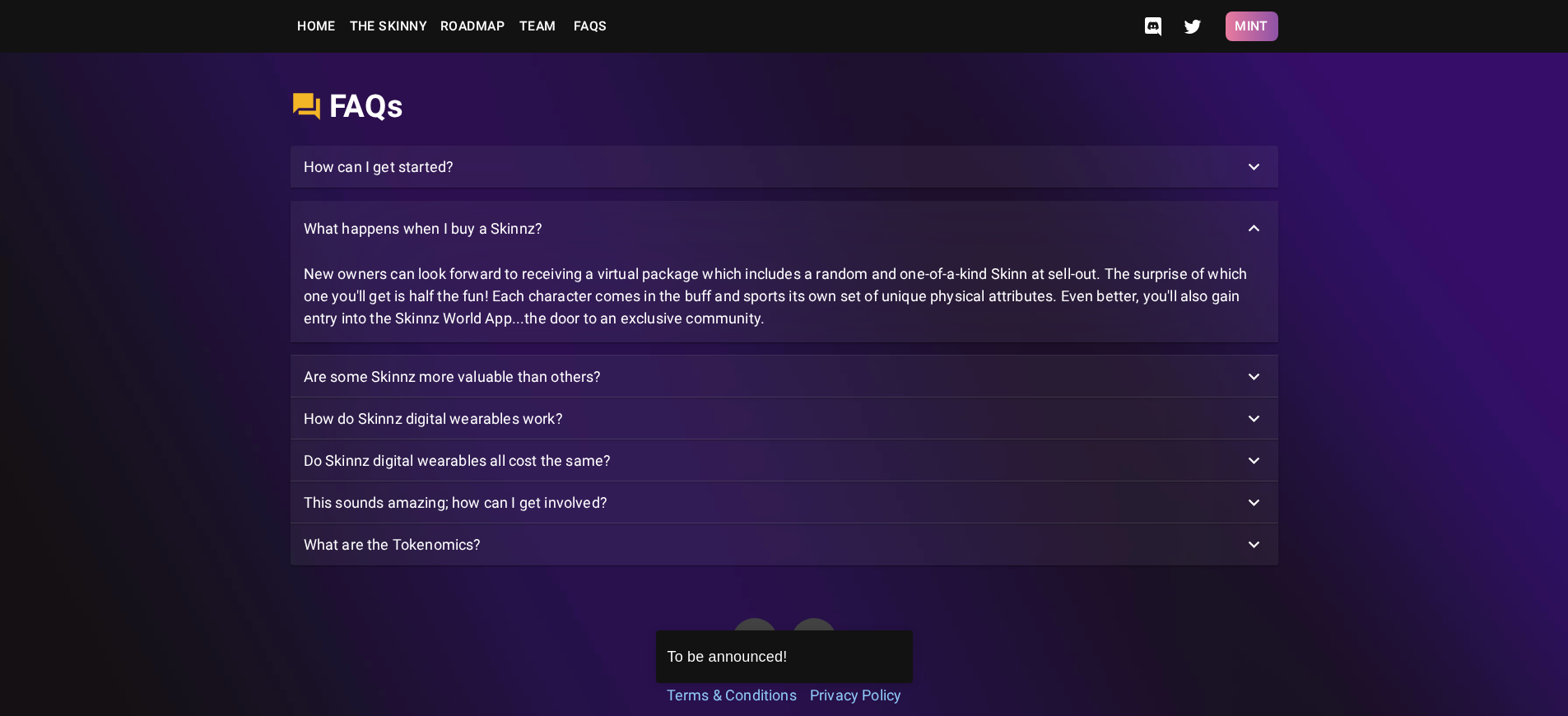
click at [1251, 26] on button "Mint" at bounding box center [1252, 26] width 52 height 30
click at [379, 178] on p "How can I get started?" at bounding box center [379, 167] width 151 height 22
